Goal: Information Seeking & Learning: Learn about a topic

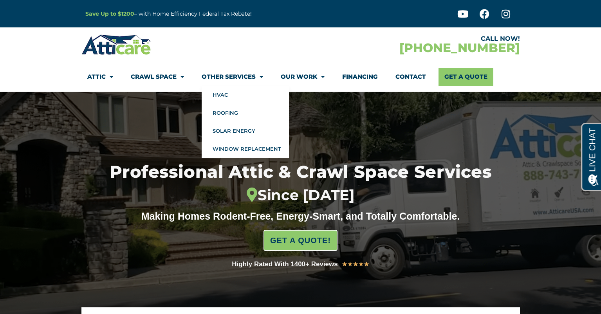
click at [230, 75] on link "Other Services" at bounding box center [233, 77] width 62 height 18
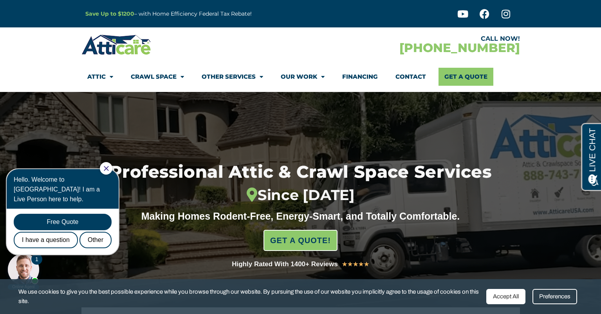
click at [230, 75] on link "Other Services" at bounding box center [233, 77] width 62 height 18
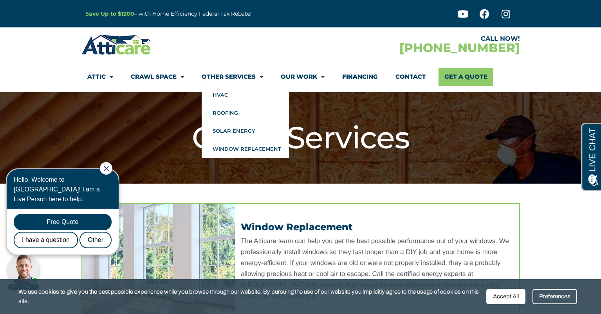
click at [262, 75] on span "Menu" at bounding box center [259, 77] width 7 height 14
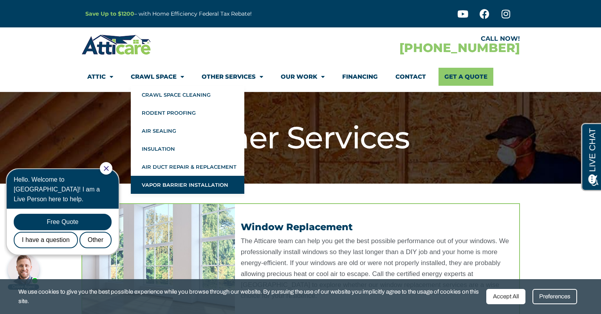
click at [174, 185] on link "Vapor Barrier Installation" at bounding box center [188, 185] width 114 height 18
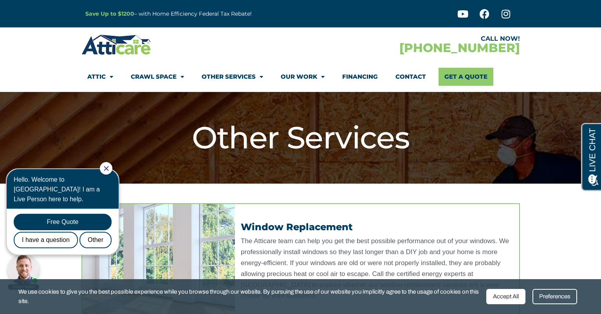
click at [109, 166] on icon "Close Chat" at bounding box center [106, 168] width 5 height 5
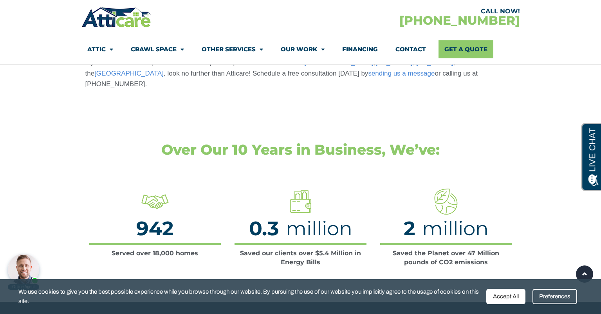
scroll to position [1724, 0]
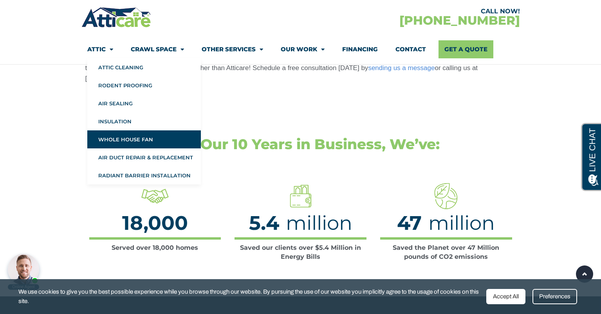
click at [148, 139] on link "Whole House Fan" at bounding box center [144, 139] width 114 height 18
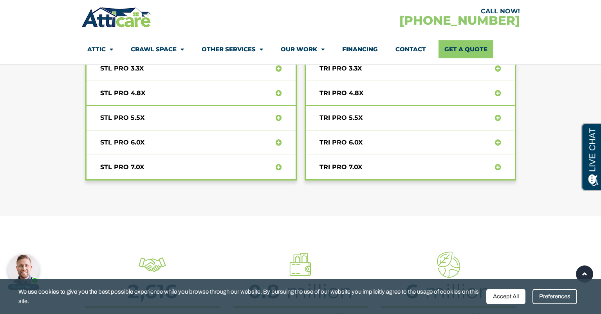
scroll to position [3682, 0]
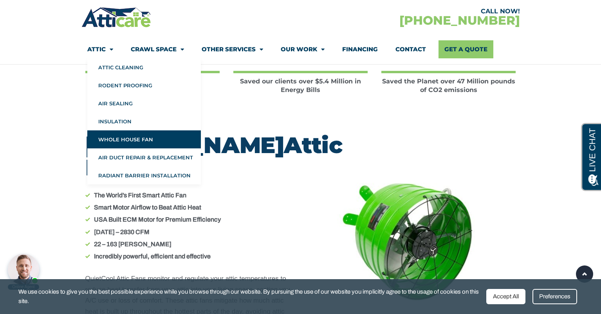
click at [107, 51] on span "Menu" at bounding box center [109, 50] width 7 height 14
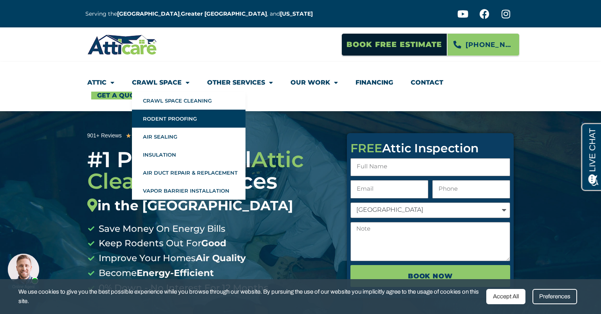
click at [193, 114] on link "Rodent Proofing" at bounding box center [189, 119] width 114 height 18
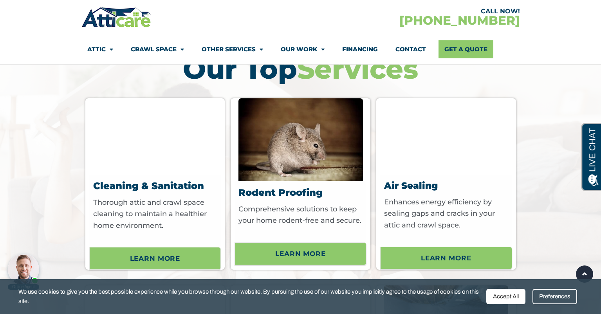
scroll to position [2938, 0]
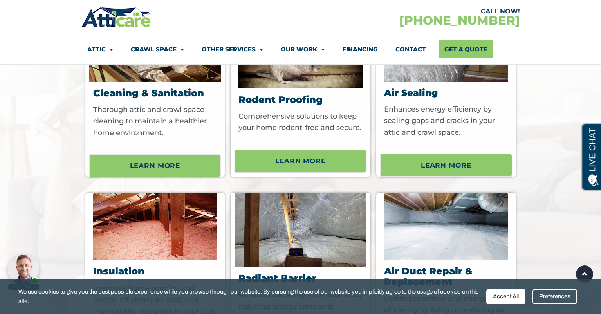
click at [504, 295] on div "Accept All" at bounding box center [506, 296] width 39 height 15
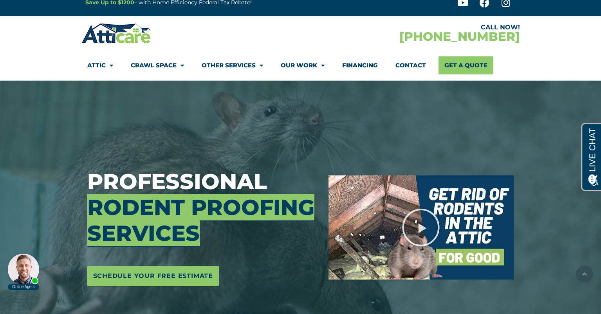
scroll to position [0, 0]
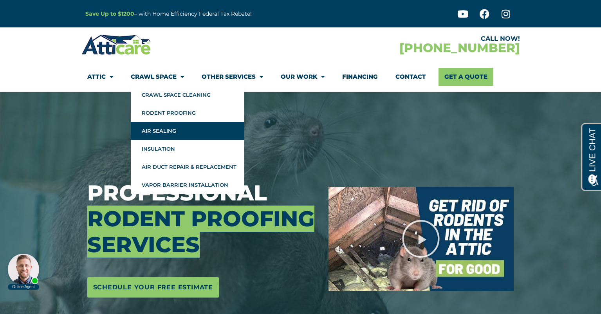
click at [165, 129] on link "Air Sealing" at bounding box center [188, 131] width 114 height 18
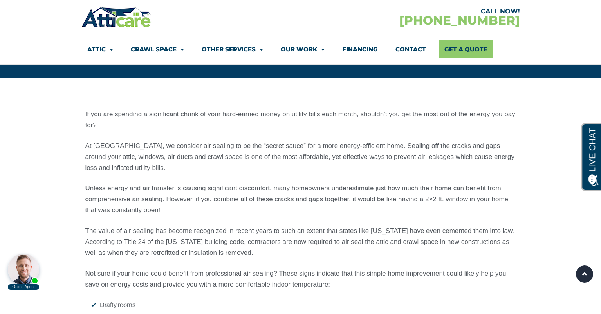
scroll to position [666, 0]
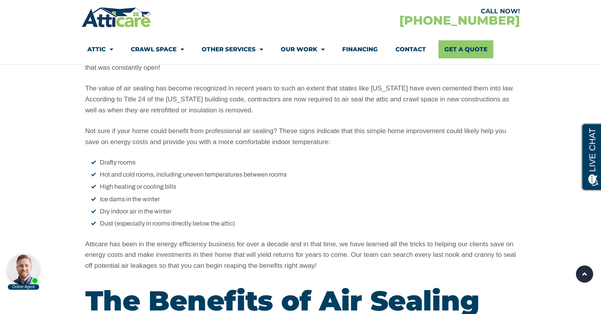
click at [136, 213] on li "Dry indoor air in the winter" at bounding box center [303, 211] width 425 height 10
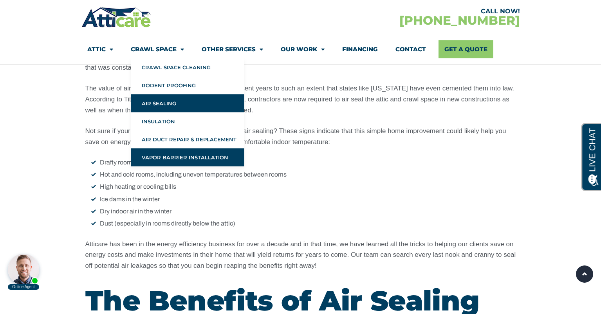
click at [169, 155] on link "Vapor Barrier Installation" at bounding box center [188, 157] width 114 height 18
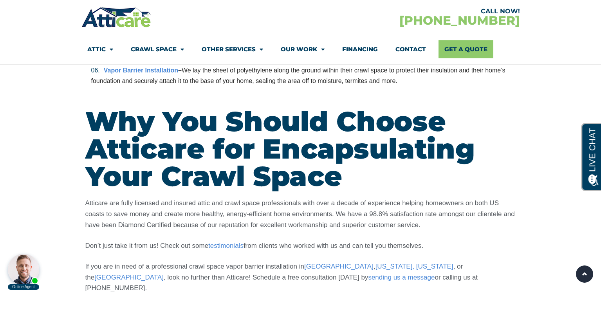
scroll to position [1645, 0]
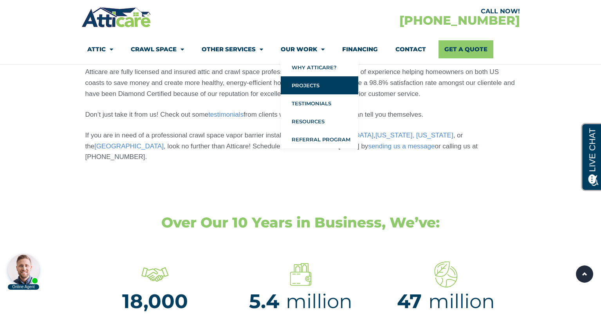
click at [312, 85] on link "Projects" at bounding box center [320, 85] width 78 height 18
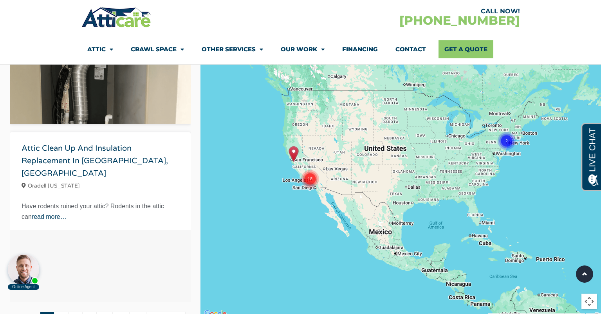
scroll to position [2155, 0]
